Goal: Check status: Check status

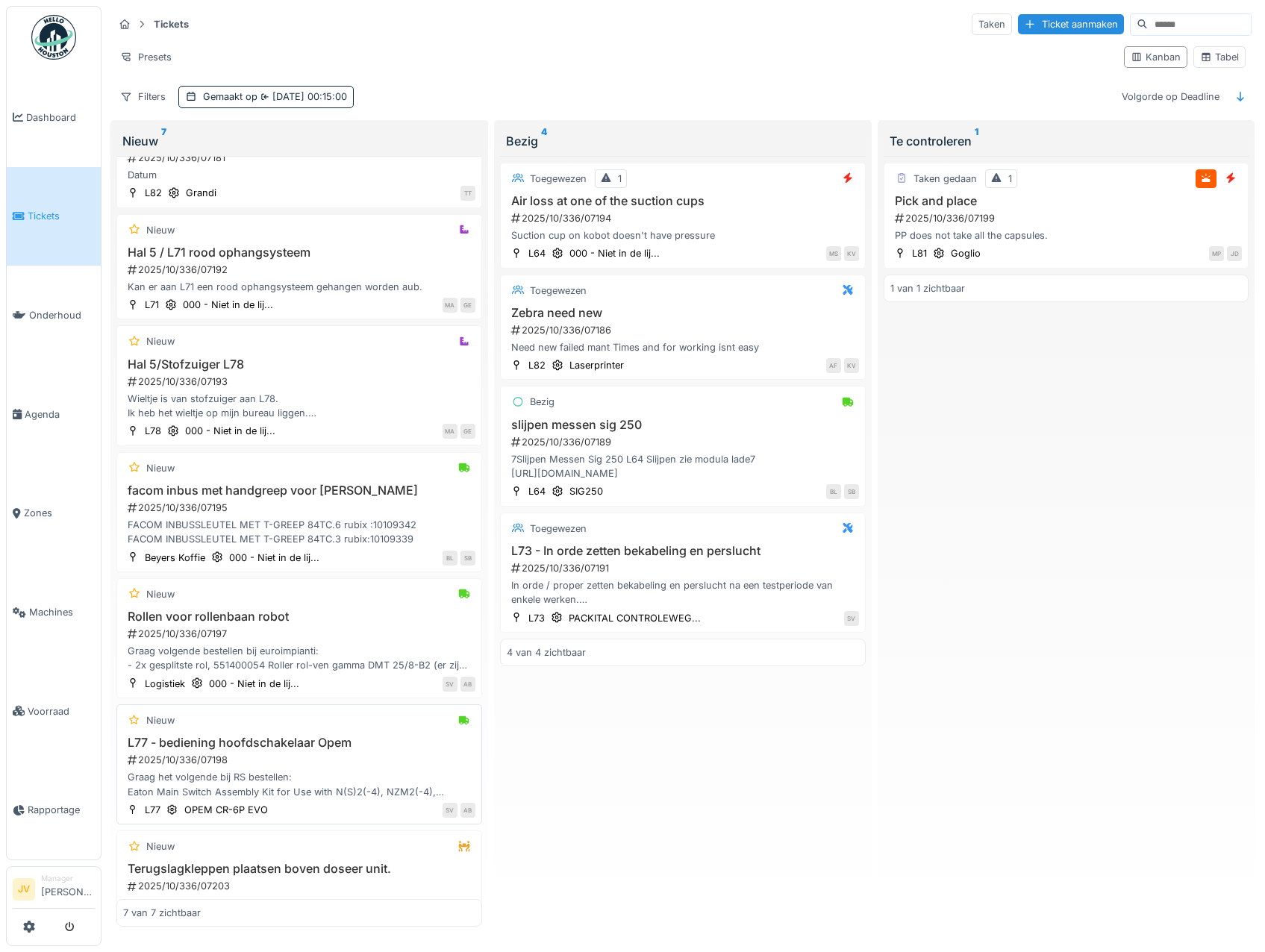
scroll to position [118, 0]
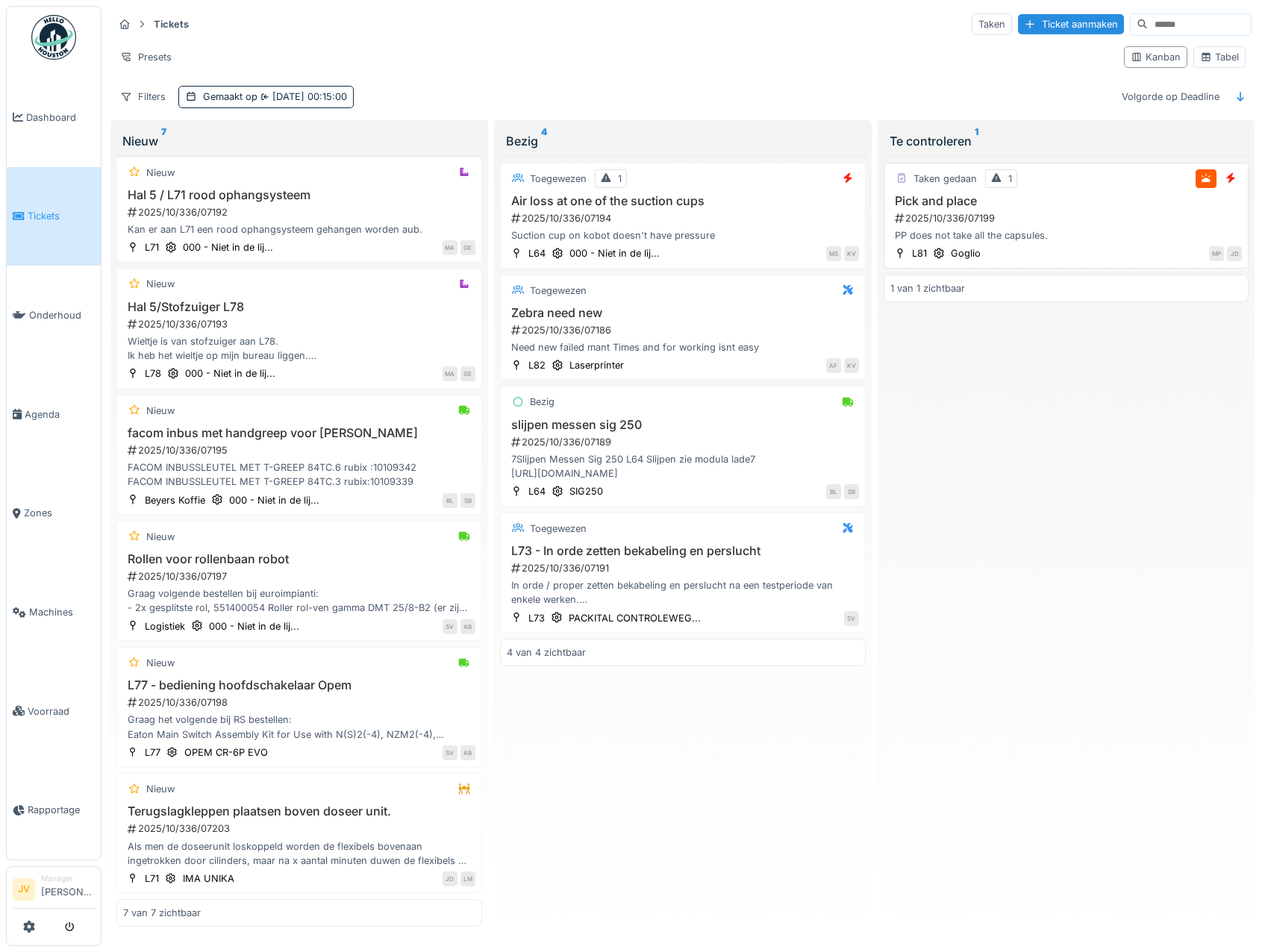
click at [1016, 188] on div "Taken gedaan 1 Pick and place 2025/10/336/07199 PP does not take all the capsul…" at bounding box center [1067, 216] width 366 height 106
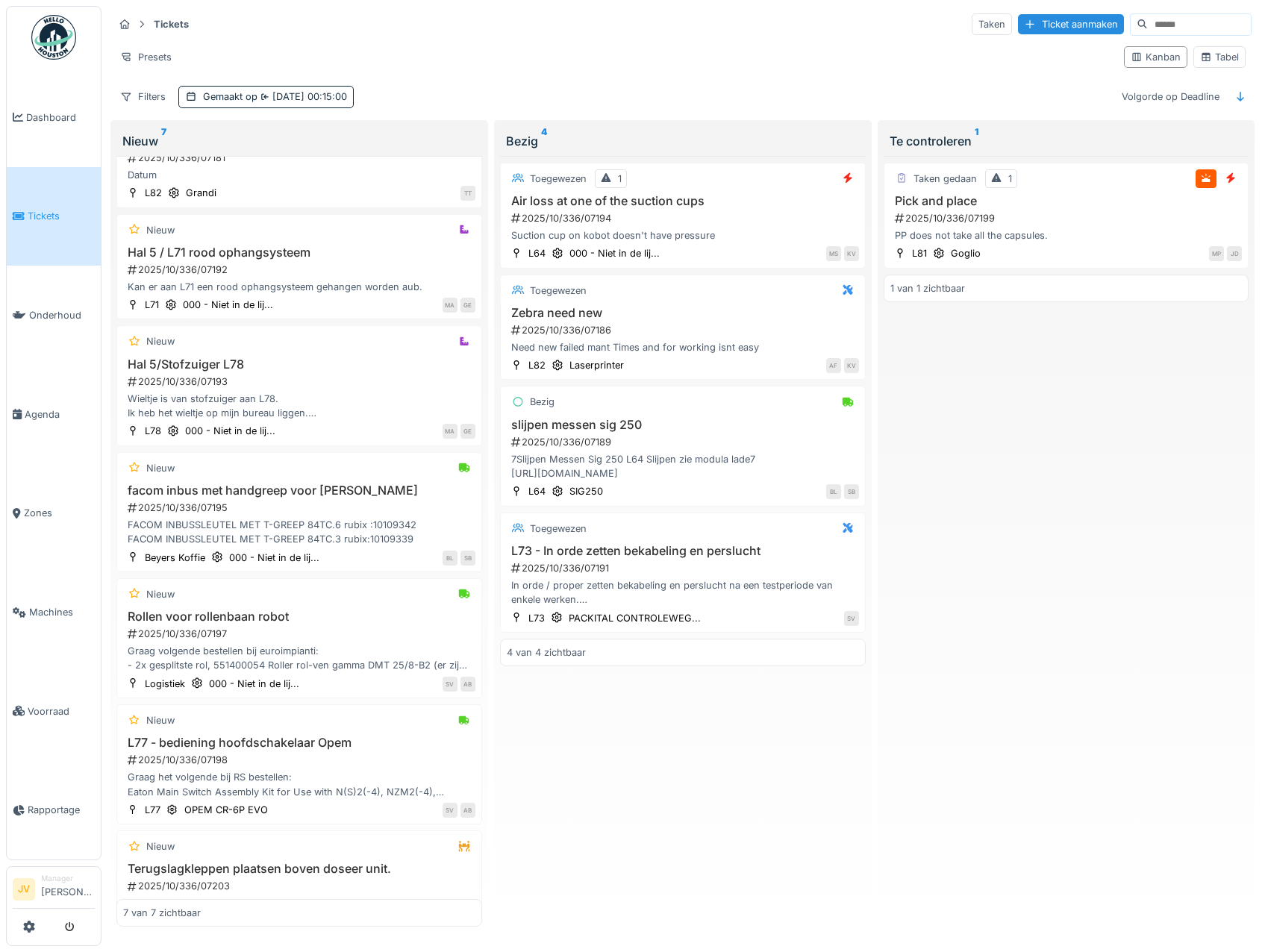
scroll to position [118, 0]
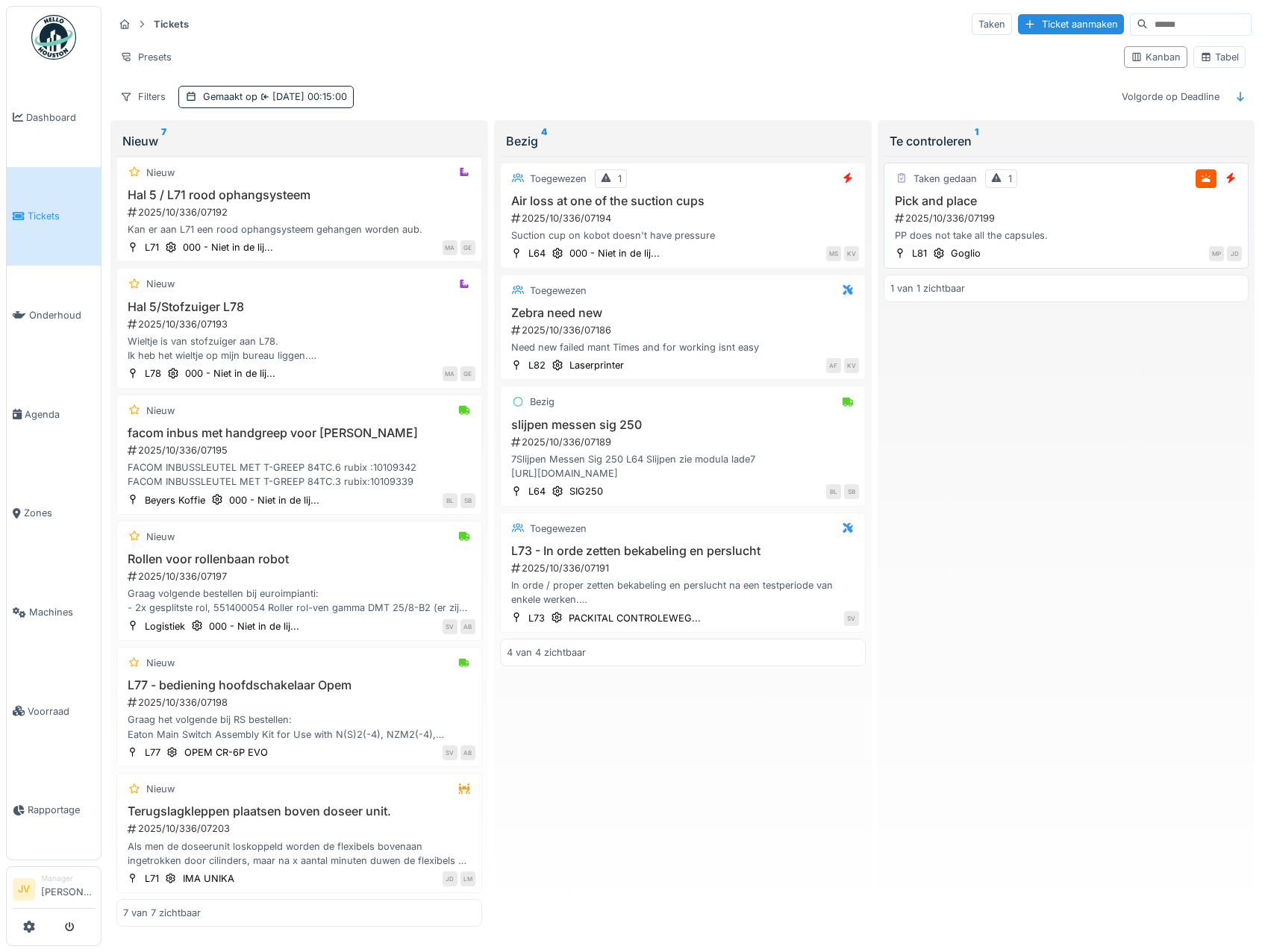
click at [1087, 204] on h3 "Pick and place" at bounding box center [1067, 201] width 352 height 14
